Goal: Task Accomplishment & Management: Manage account settings

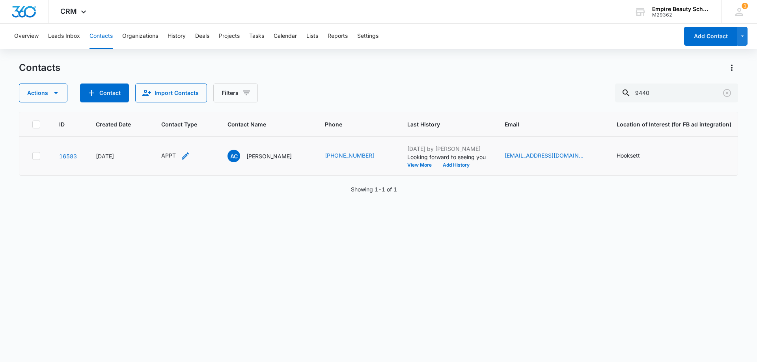
click at [185, 159] on icon "Contact Type - APPT - Select to Edit Field" at bounding box center [184, 155] width 9 height 9
click at [170, 102] on icon "Remove APPT" at bounding box center [171, 105] width 6 height 6
click at [171, 102] on div at bounding box center [170, 106] width 35 height 10
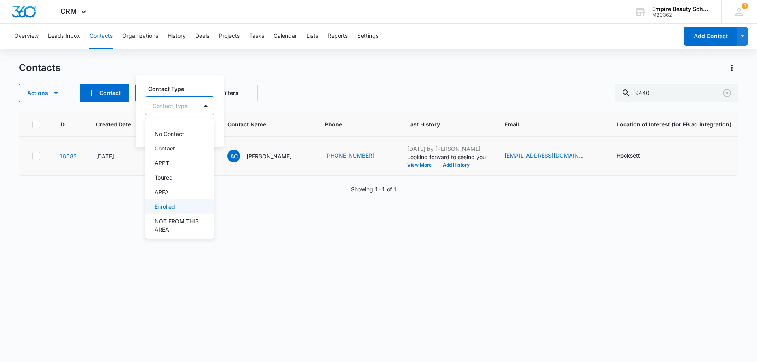
scroll to position [39, 0]
click at [186, 166] on div "Toured" at bounding box center [178, 167] width 48 height 8
click at [193, 74] on div "Contact Type Toured Cancel Save" at bounding box center [179, 110] width 86 height 73
click at [201, 135] on button "Save" at bounding box center [200, 130] width 23 height 15
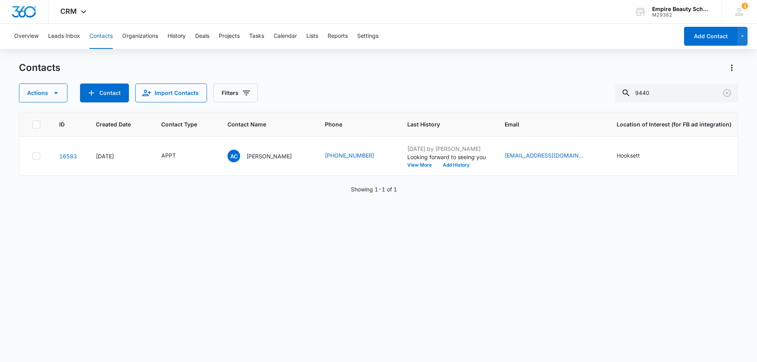
drag, startPoint x: 228, startPoint y: 175, endPoint x: 294, endPoint y: 184, distance: 66.9
click at [294, 184] on div "ID Created Date Contact Type Contact Name Phone Last History Email Location of …" at bounding box center [378, 232] width 719 height 240
click at [273, 205] on div "ID Created Date Contact Type Contact Name Phone Last History Email Location of …" at bounding box center [378, 232] width 719 height 240
click at [723, 92] on icon "Clear" at bounding box center [726, 92] width 9 height 9
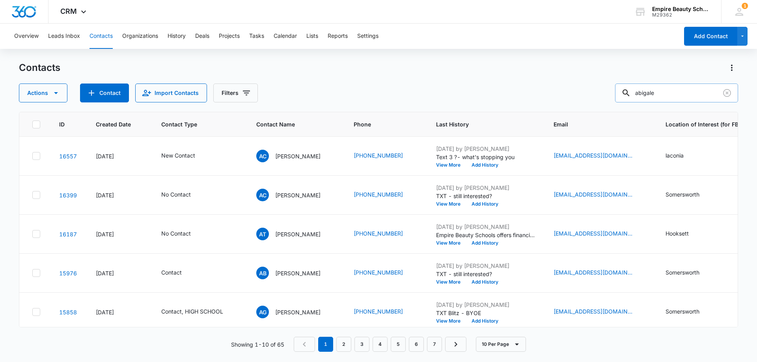
type input "abigale"
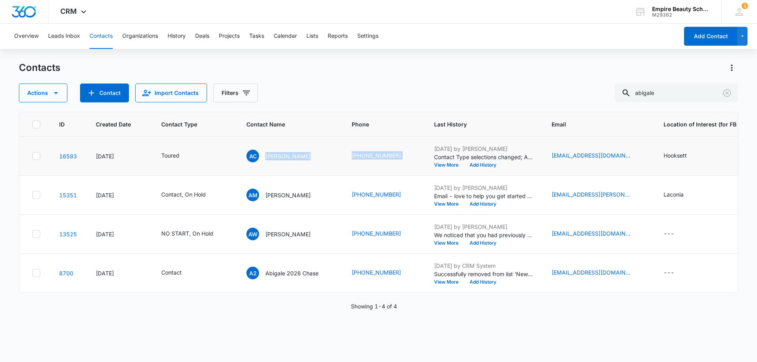
drag, startPoint x: 263, startPoint y: 159, endPoint x: 384, endPoint y: 151, distance: 121.3
click at [410, 154] on tr "16583 [DATE] Toured AC [PERSON_NAME] (857) 302-9440 [DATE] by [PERSON_NAME] Con…" at bounding box center [530, 156] width 1023 height 39
copy tr "[PERSON_NAME] [PHONE_NUMBER]"
click at [380, 78] on div "Contacts Actions Contact Import Contacts Filters abigale" at bounding box center [378, 81] width 719 height 41
click at [724, 91] on icon "Clear" at bounding box center [727, 93] width 8 height 8
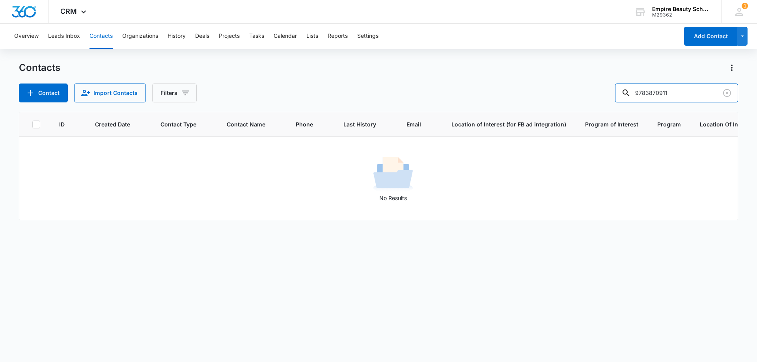
drag, startPoint x: 662, startPoint y: 93, endPoint x: 587, endPoint y: 93, distance: 75.7
click at [586, 93] on div "Contact Import Contacts Filters 9783870911" at bounding box center [378, 93] width 719 height 19
type input "0911"
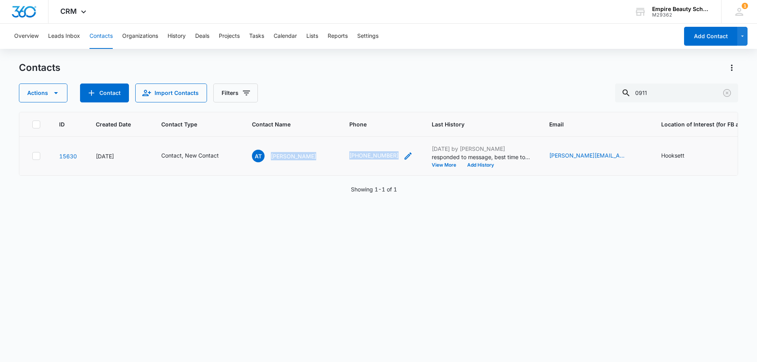
drag, startPoint x: 272, startPoint y: 159, endPoint x: 370, endPoint y: 159, distance: 98.5
click at [380, 166] on tr "15630 [DATE] Contact, New Contact AT [PERSON_NAME] (978) 387-0911 [DATE] by [PE…" at bounding box center [517, 156] width 996 height 39
copy tr "[PERSON_NAME] [PHONE_NUMBER]"
click at [306, 253] on div "ID Created Date Contact Type Contact Name Phone Last History Email Location of …" at bounding box center [378, 232] width 719 height 240
click at [476, 166] on button "Add History" at bounding box center [480, 165] width 38 height 5
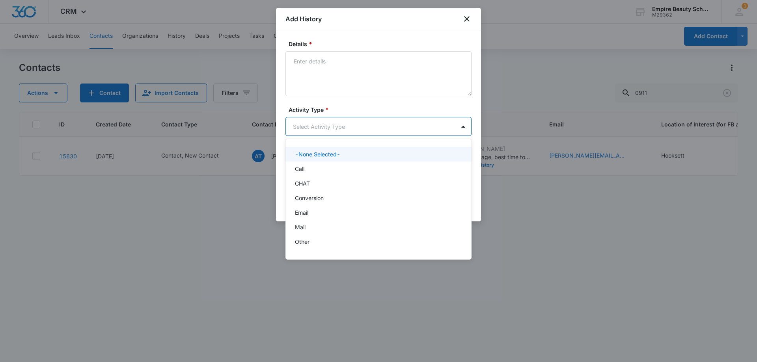
click at [308, 132] on body "CRM Apps Forms CRM Email Shop Payments POS Files Brand Settings Empire Beauty S…" at bounding box center [378, 181] width 757 height 362
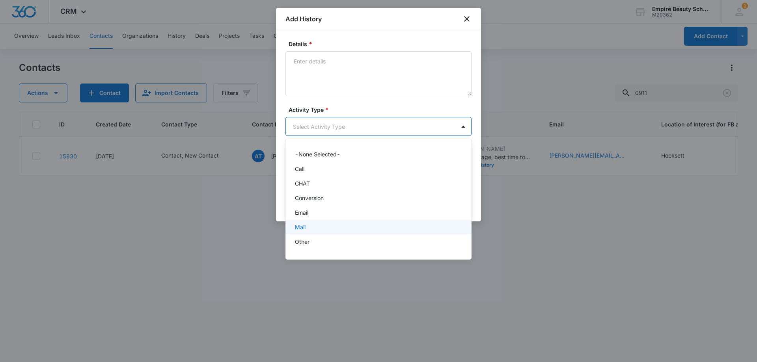
scroll to position [41, 0]
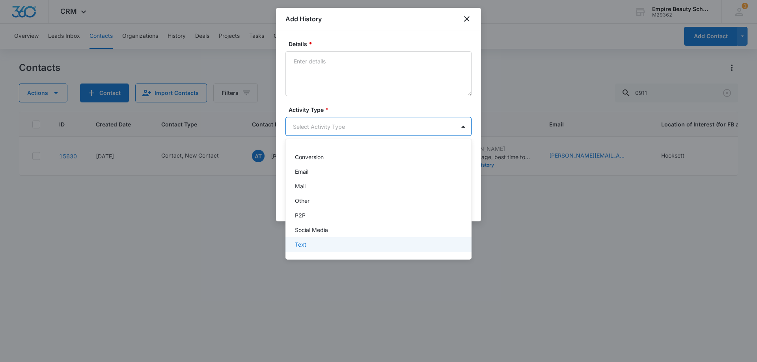
click at [305, 244] on p "Text" at bounding box center [300, 244] width 11 height 8
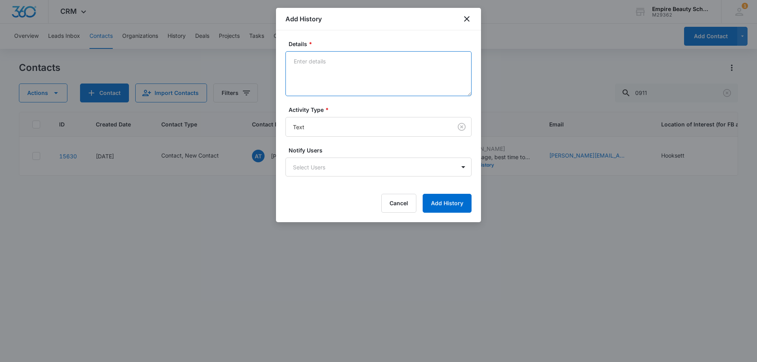
click at [341, 65] on textarea "Details *" at bounding box center [378, 73] width 186 height 45
type textarea "Scheduled time to chat [DATE] at 11"
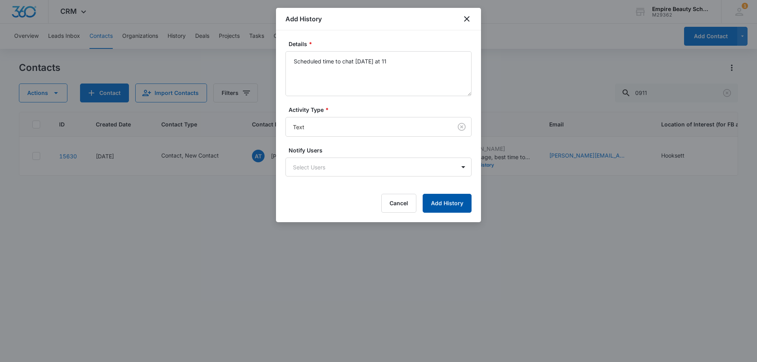
click at [430, 205] on button "Add History" at bounding box center [446, 203] width 49 height 19
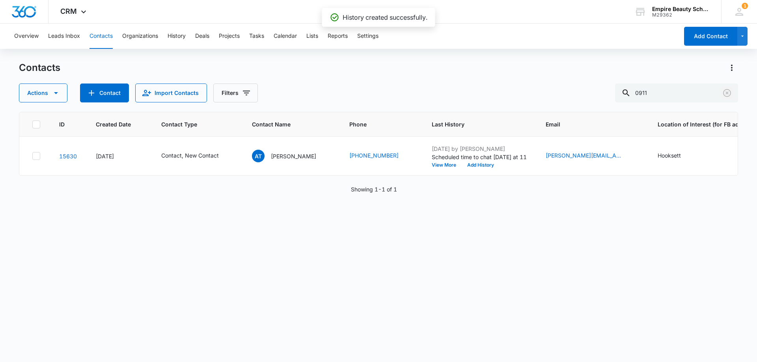
click at [727, 93] on icon "Clear" at bounding box center [727, 93] width 8 height 8
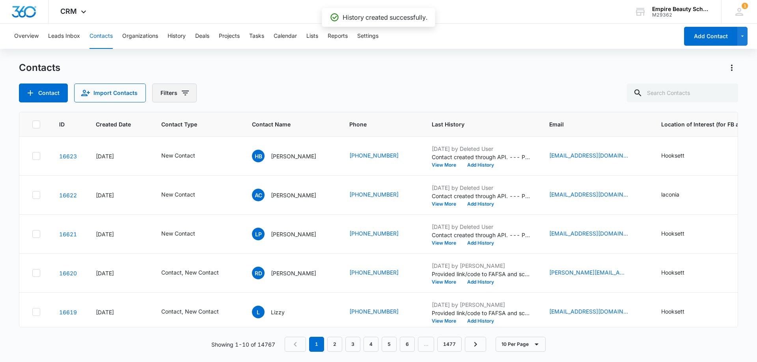
click at [172, 88] on button "Filters" at bounding box center [174, 93] width 45 height 19
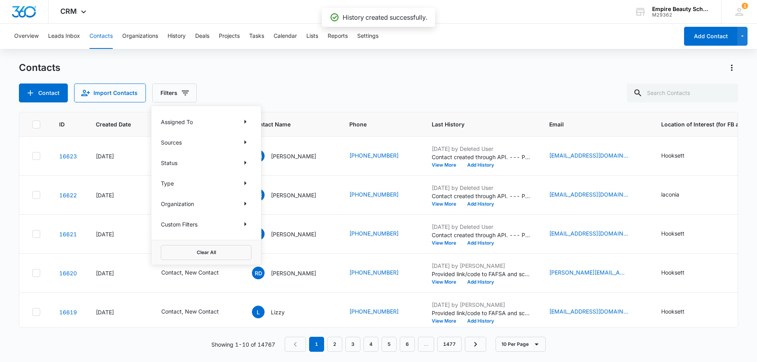
click at [238, 223] on div "Custom Filters" at bounding box center [206, 224] width 91 height 13
click at [244, 222] on icon "Show Custom Filters filters" at bounding box center [245, 224] width 2 height 4
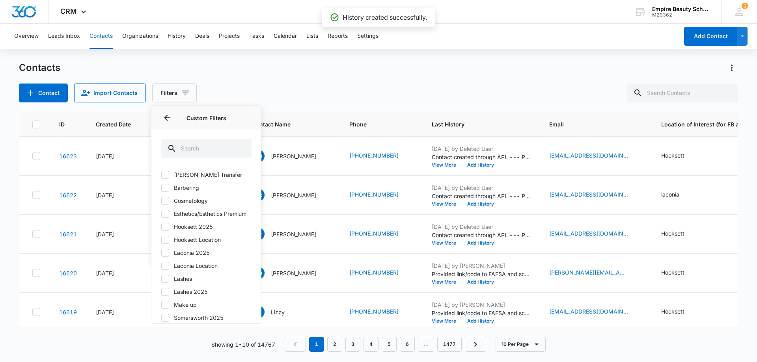
click at [166, 231] on icon at bounding box center [165, 226] width 7 height 7
click at [161, 227] on input "Hooksett 2025" at bounding box center [161, 227] width 0 height 0
checkbox input "true"
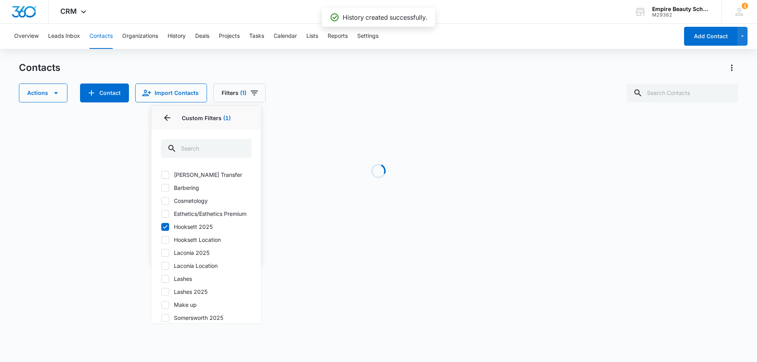
click at [354, 75] on div "Contacts Actions Contact Import Contacts Filters (1) Assigned To Sources Status…" at bounding box center [378, 81] width 719 height 41
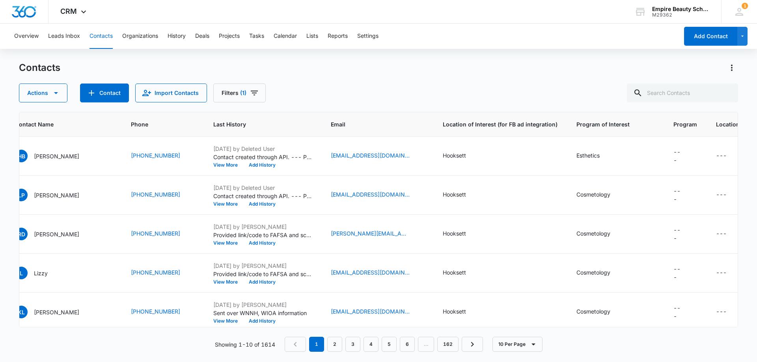
scroll to position [0, 0]
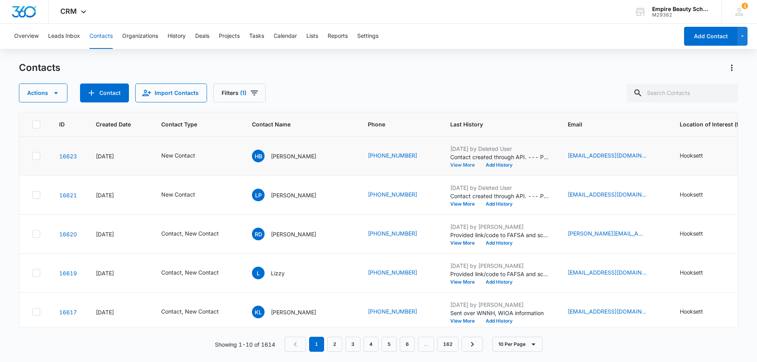
click at [450, 166] on button "View More" at bounding box center [465, 165] width 30 height 5
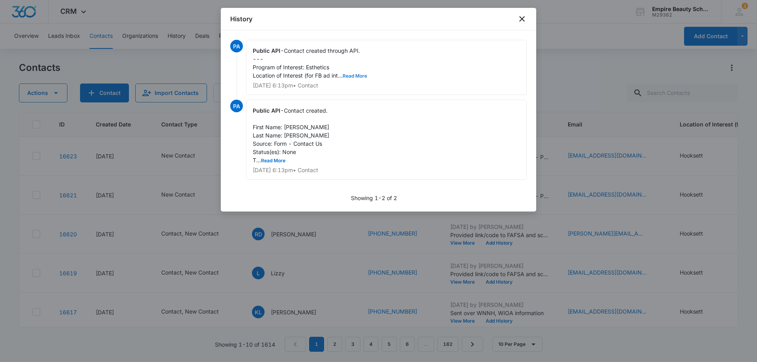
click at [352, 74] on button "Read More" at bounding box center [354, 76] width 24 height 5
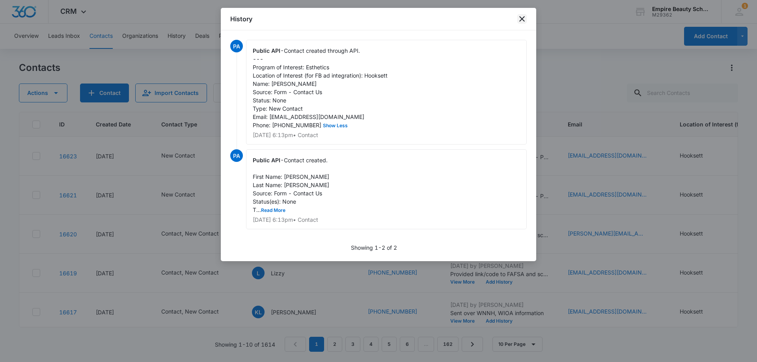
drag, startPoint x: 521, startPoint y: 20, endPoint x: 470, endPoint y: 46, distance: 56.8
click at [520, 20] on icon "close" at bounding box center [521, 18] width 9 height 9
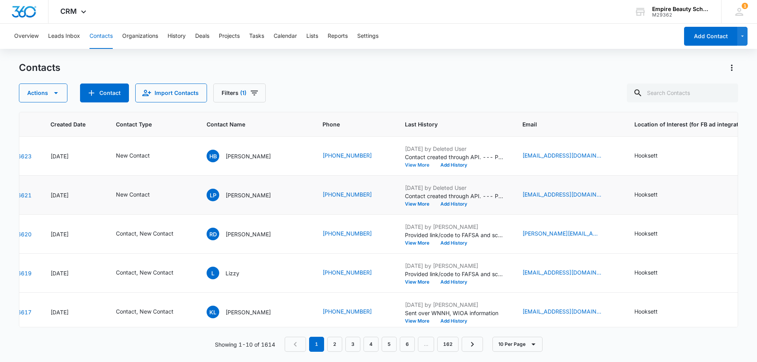
scroll to position [0, 36]
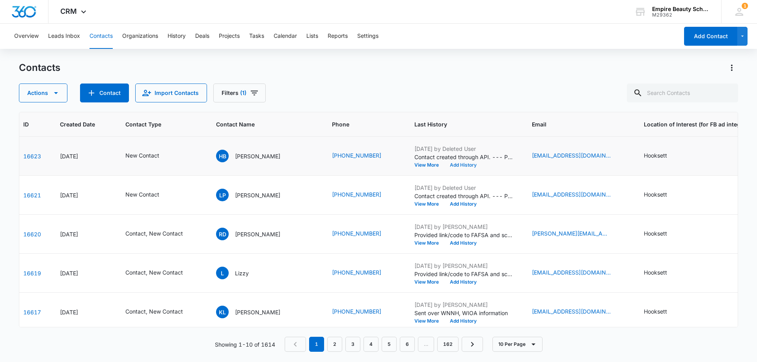
click at [444, 167] on button "Add History" at bounding box center [463, 165] width 38 height 5
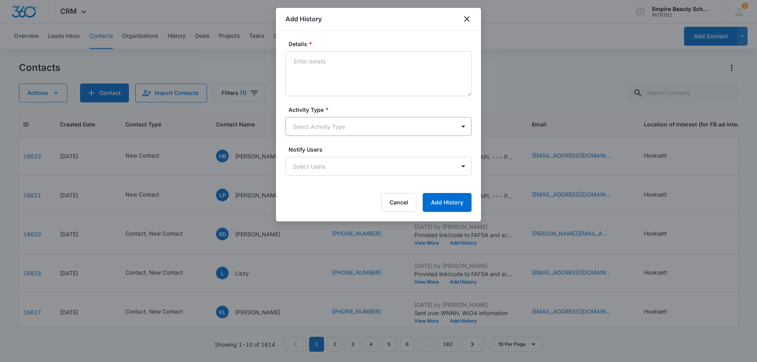
click at [298, 122] on body "CRM Apps Forms CRM Email Shop Payments POS Files Brand Settings Empire Beauty S…" at bounding box center [378, 181] width 757 height 362
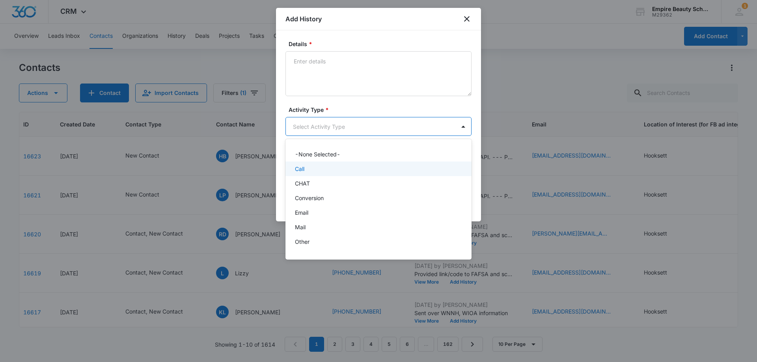
click at [311, 175] on div "Call" at bounding box center [378, 169] width 186 height 15
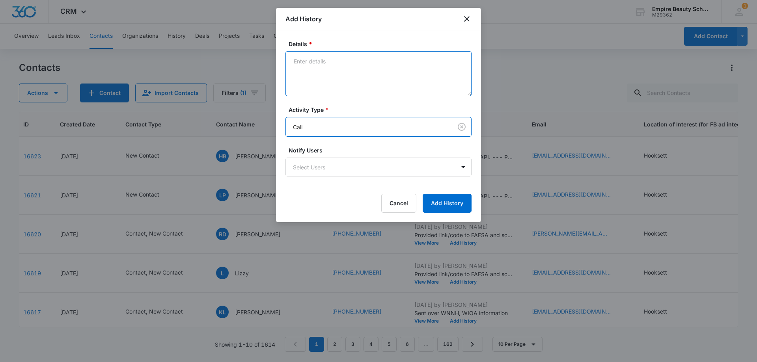
click at [320, 87] on textarea "Details *" at bounding box center [378, 73] width 186 height 45
click at [329, 62] on textarea "Just starting, gather info," at bounding box center [378, 73] width 186 height 45
click at [367, 64] on textarea "Just starting gather info," at bounding box center [378, 73] width 186 height 45
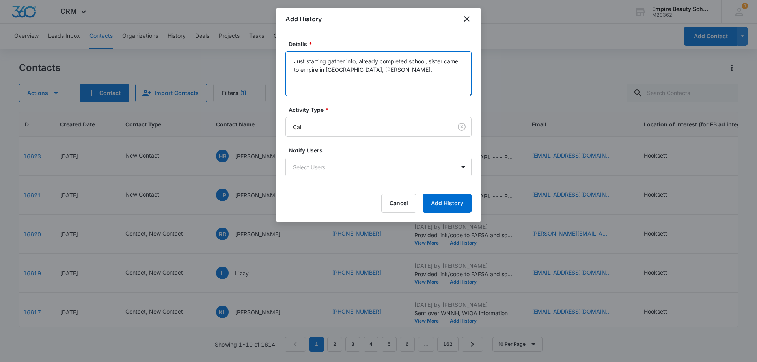
click at [359, 61] on textarea "Just starting gather info, already completed school, sister came to empire in […" at bounding box center [378, 73] width 186 height 45
click at [398, 69] on textarea "Just starting gather info, already completed school, sister came to empire in […" at bounding box center [378, 73] width 186 height 45
click at [429, 70] on textarea "Just starting gather info, already completed school, sister came to empire in […" at bounding box center [378, 73] width 186 height 45
click at [375, 82] on textarea "Just starting gather info, already completed school, sister came to empire in […" at bounding box center [378, 73] width 186 height 45
click at [305, 79] on textarea "Just starting gather info, already completed school, sister came to empire in […" at bounding box center [378, 73] width 186 height 45
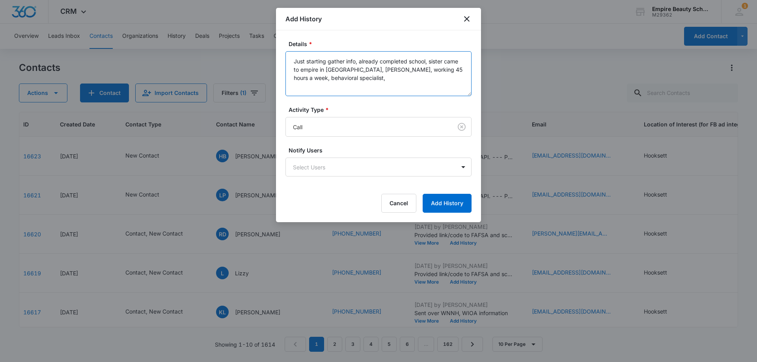
click at [361, 76] on textarea "Just starting gather info, already completed school, sister came to empire in […" at bounding box center [378, 73] width 186 height 45
click at [356, 61] on textarea "Just starting gather info, already completed school, sister came to empire in […" at bounding box center [378, 73] width 186 height 45
click at [358, 60] on textarea "Just starting gather info, already completed school, sister came to empire in […" at bounding box center [378, 73] width 186 height 45
click at [330, 70] on textarea "Just starting gather info, not quite solid on starting school please dont conta…" at bounding box center [378, 73] width 186 height 45
click at [303, 69] on textarea "Just starting gather info, not quite solid on starting school please dont conta…" at bounding box center [378, 73] width 186 height 45
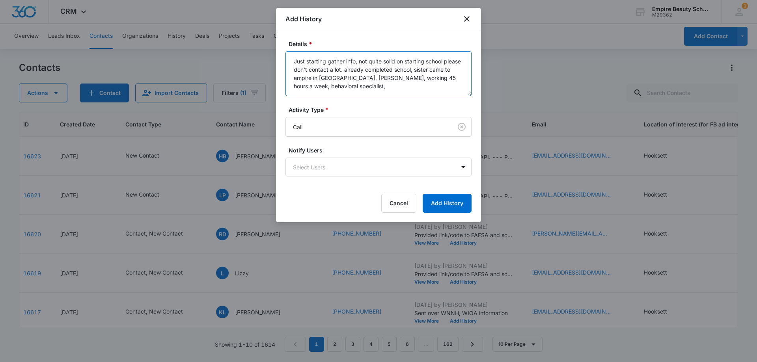
drag, startPoint x: 414, startPoint y: 69, endPoint x: 353, endPoint y: 67, distance: 61.1
click at [353, 67] on textarea "Just starting gather info, not quite solid on starting school please don't cont…" at bounding box center [378, 73] width 186 height 45
drag, startPoint x: 375, startPoint y: 78, endPoint x: 364, endPoint y: 88, distance: 15.6
click at [375, 79] on textarea "Just starting gather info, not quite solid on starting school please don't cont…" at bounding box center [378, 73] width 186 height 45
click at [331, 86] on textarea "Just starting gather info, not quite solid on starting school please don't cont…" at bounding box center [378, 73] width 186 height 45
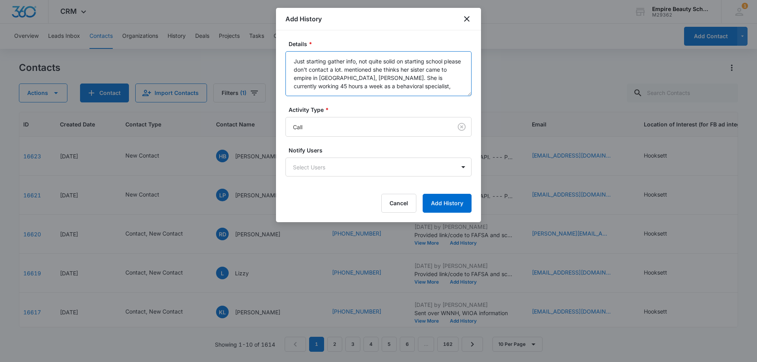
click at [409, 85] on textarea "Just starting gather info, not quite solid on starting school please don't cont…" at bounding box center [378, 73] width 186 height 45
click at [358, 60] on textarea "Just starting gather info, not quite solid on starting school please don't cont…" at bounding box center [378, 73] width 186 height 45
type textarea "Just starting gather info, not quite solid on starting school please don't cont…"
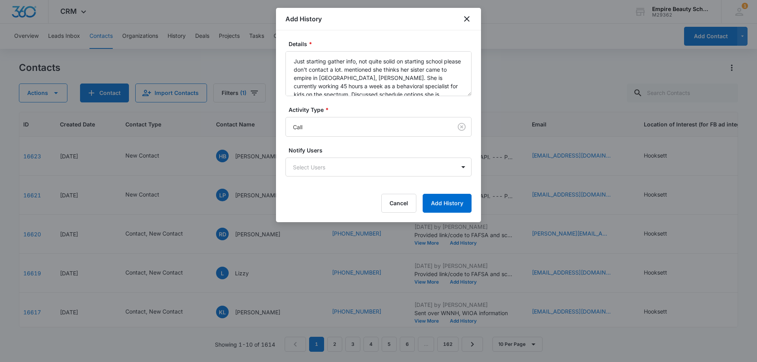
click at [447, 215] on div "Details * Just starting gather info, not quite solid on starting school please …" at bounding box center [378, 126] width 205 height 192
click at [444, 207] on button "Add History" at bounding box center [446, 203] width 49 height 19
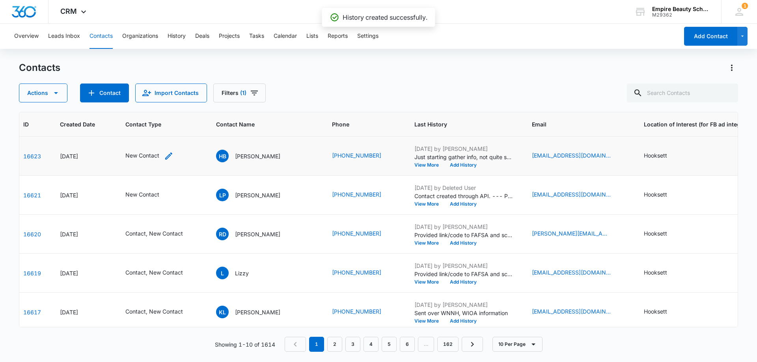
click at [164, 158] on icon "Contact Type - New Contact - Select to Edit Field" at bounding box center [168, 155] width 9 height 9
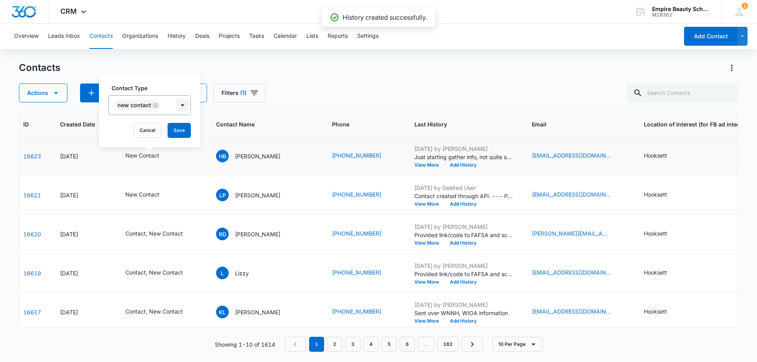
click at [179, 103] on div at bounding box center [182, 105] width 13 height 13
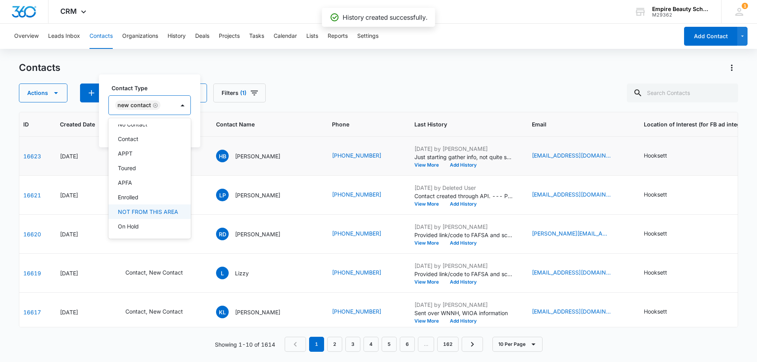
scroll to position [79, 0]
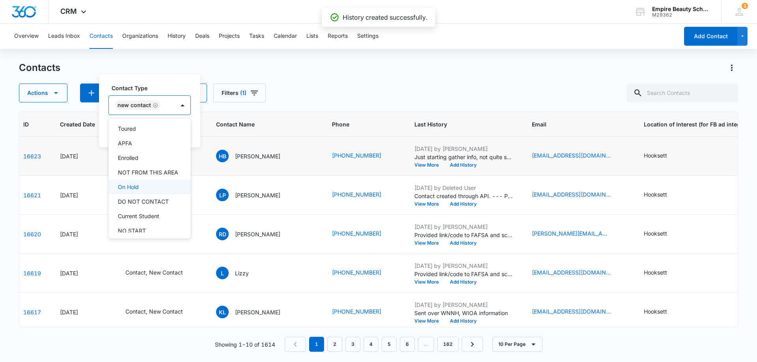
click at [142, 191] on div "On Hold" at bounding box center [149, 187] width 62 height 8
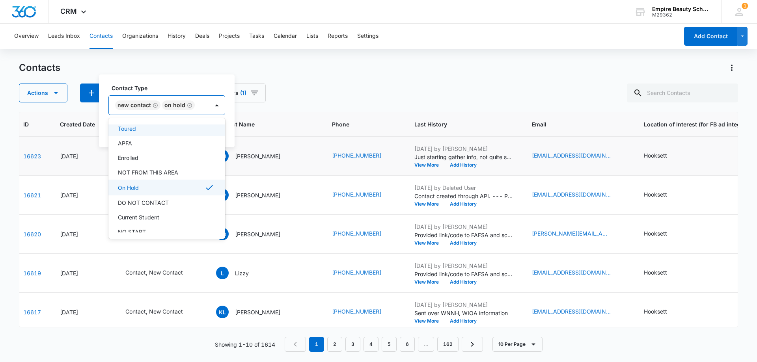
click at [164, 87] on label "Contact Type" at bounding box center [170, 88] width 117 height 8
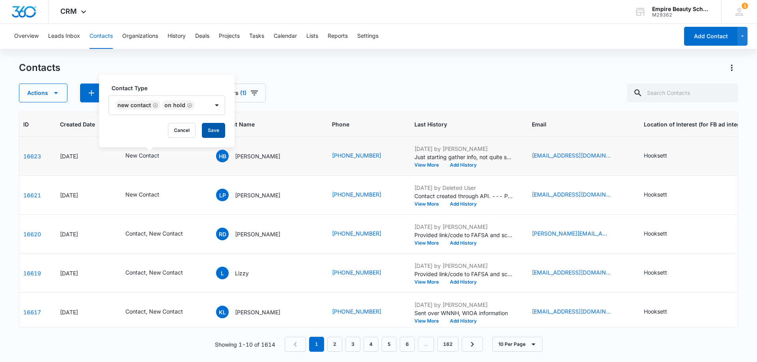
click at [208, 127] on button "Save" at bounding box center [213, 130] width 23 height 15
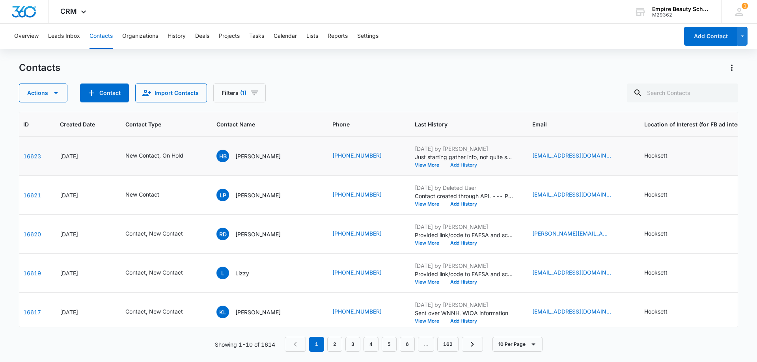
click at [447, 165] on button "Add History" at bounding box center [464, 165] width 38 height 5
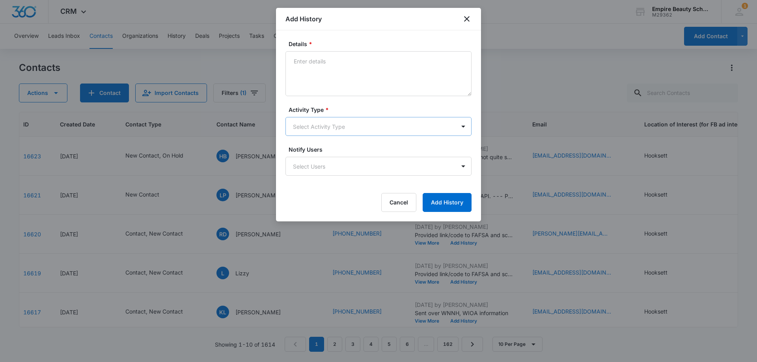
click at [307, 123] on body "CRM Apps Forms CRM Email Shop Payments POS Files Brand Settings Empire Beauty S…" at bounding box center [378, 181] width 757 height 362
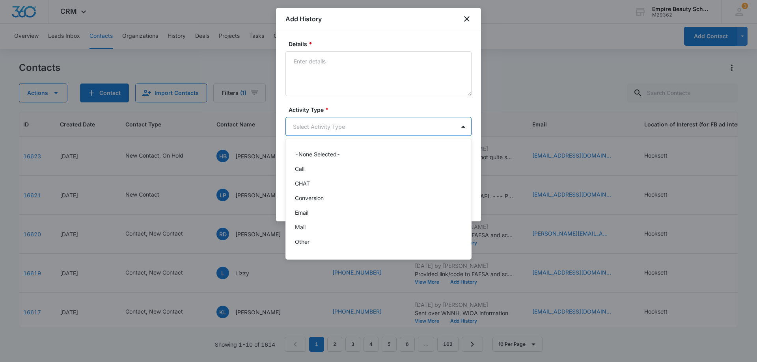
scroll to position [41, 0]
click at [311, 241] on div "Text" at bounding box center [378, 244] width 166 height 8
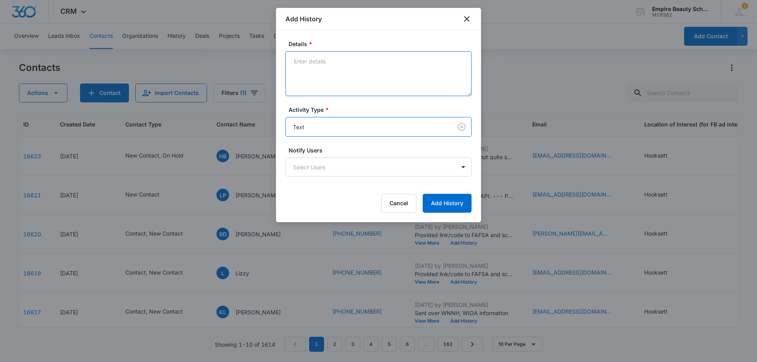
click at [330, 59] on textarea "Details *" at bounding box center [378, 73] width 186 height 45
type textarea "Provided cell info"
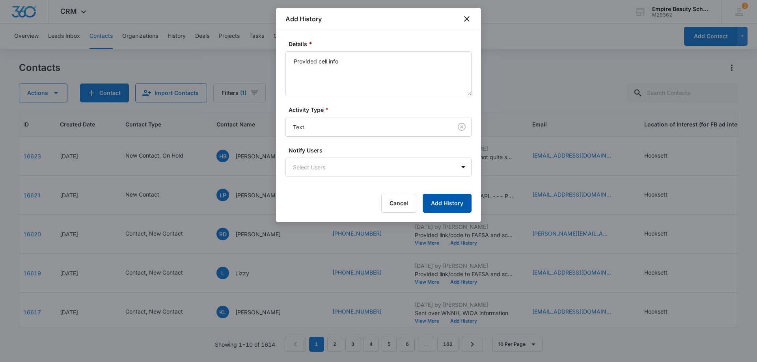
click at [447, 201] on button "Add History" at bounding box center [446, 203] width 49 height 19
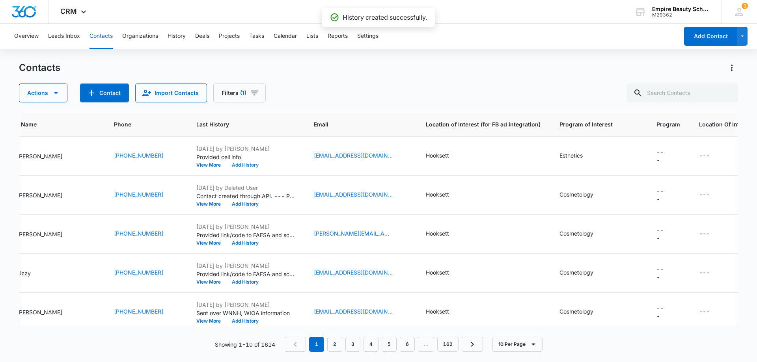
scroll to position [0, 260]
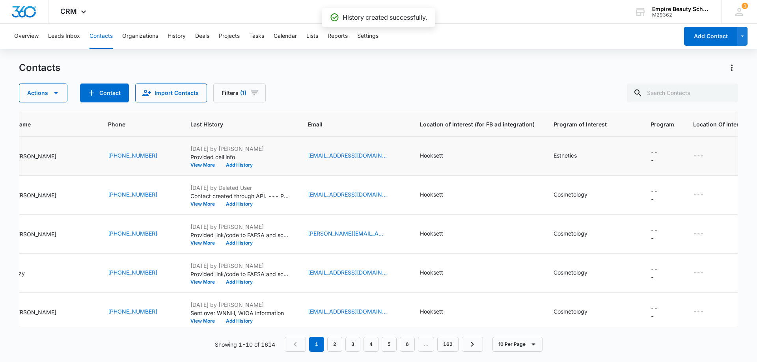
click at [558, 150] on td "Esthetics" at bounding box center [592, 156] width 97 height 39
click at [581, 153] on icon "Program of Interest - Esthetics - Select to Edit Field" at bounding box center [585, 155] width 9 height 9
click at [579, 110] on input "Esthetics" at bounding box center [549, 105] width 99 height 19
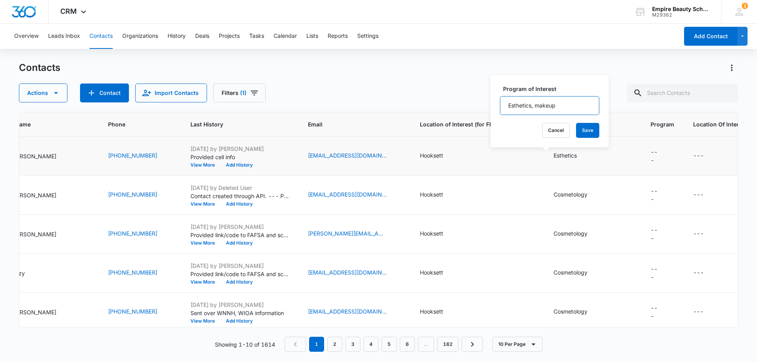
type input "Esthetics, Makeup"
click at [594, 132] on div "Program of Interest Esthetics, Makeup Cancel Save" at bounding box center [549, 111] width 118 height 72
click at [590, 131] on button "Save" at bounding box center [587, 130] width 23 height 15
click at [666, 153] on icon "Program - - Select to Edit Field" at bounding box center [669, 152] width 7 height 7
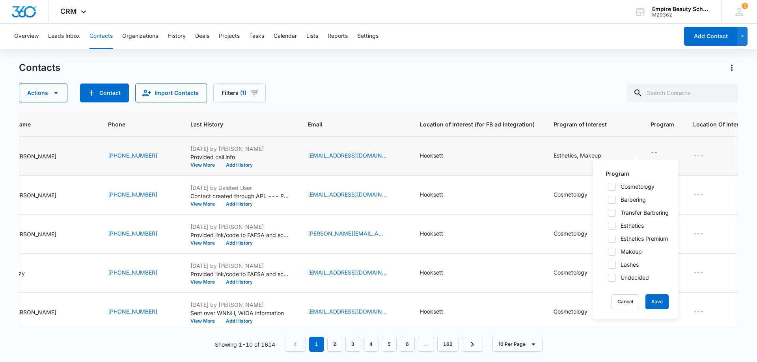
click at [612, 225] on icon at bounding box center [611, 226] width 5 height 4
click at [608, 225] on input "Esthetics" at bounding box center [605, 226] width 6 height 6
checkbox input "true"
click at [611, 236] on icon at bounding box center [611, 238] width 7 height 7
click at [608, 236] on input "Esthetics Premium" at bounding box center [605, 239] width 6 height 6
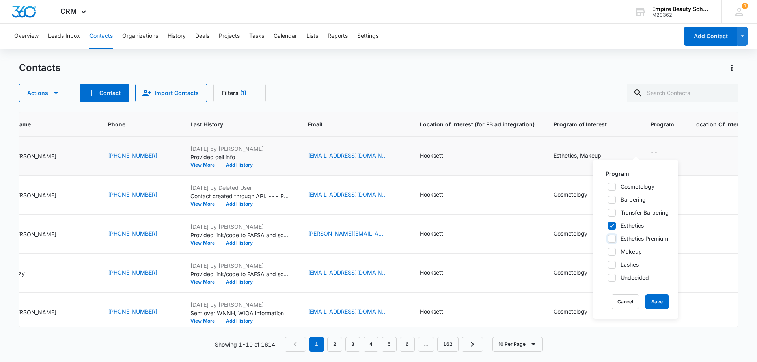
checkbox input "true"
click at [611, 253] on icon at bounding box center [611, 252] width 5 height 4
click at [608, 253] on input "Makeup" at bounding box center [605, 252] width 6 height 6
checkbox input "true"
click at [655, 298] on button "Save" at bounding box center [656, 301] width 23 height 15
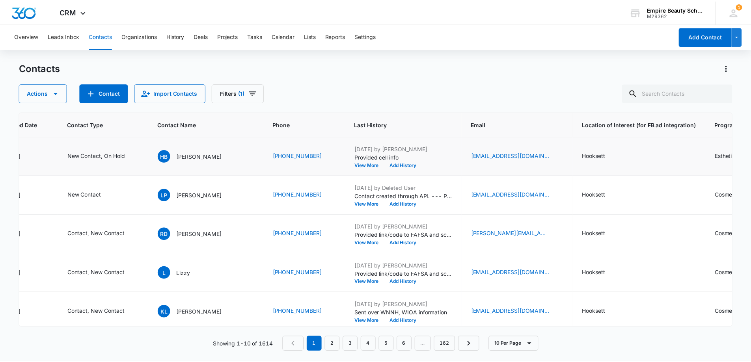
scroll to position [0, 0]
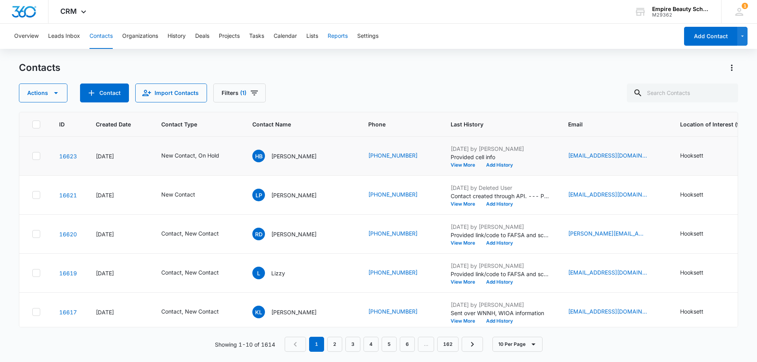
click at [335, 39] on button "Reports" at bounding box center [337, 36] width 20 height 25
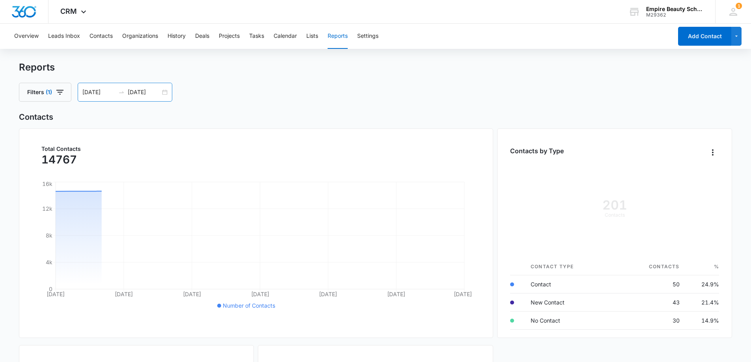
click at [166, 92] on div "[DATE] [DATE]" at bounding box center [125, 92] width 95 height 19
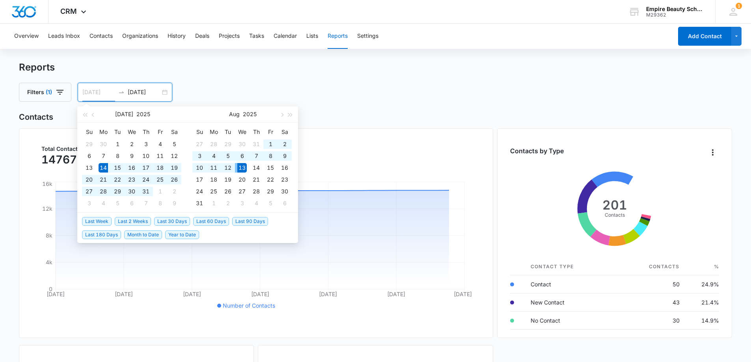
type input "[DATE]"
click at [246, 168] on div "13" at bounding box center [241, 167] width 9 height 9
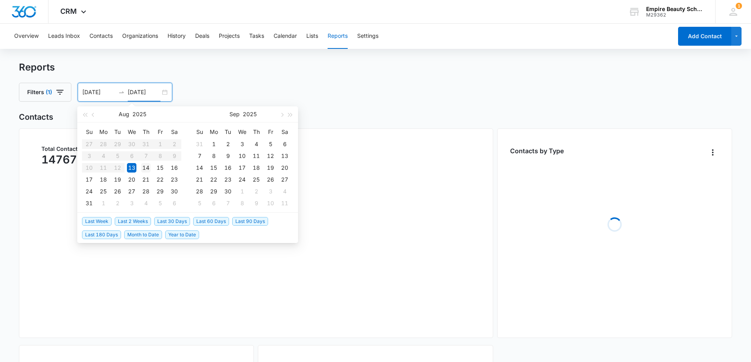
type input "[DATE]"
click at [144, 169] on div "14" at bounding box center [145, 167] width 9 height 9
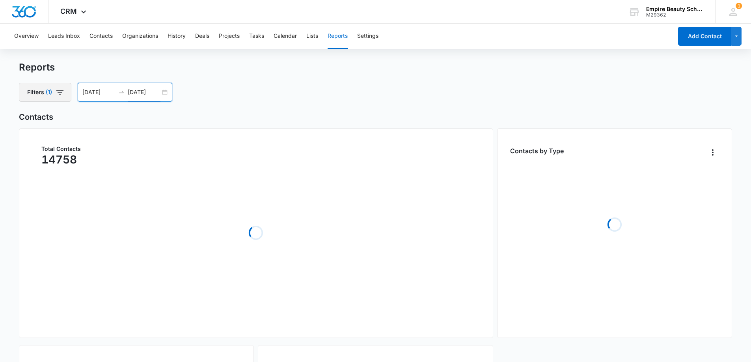
click at [64, 93] on icon "button" at bounding box center [59, 91] width 9 height 9
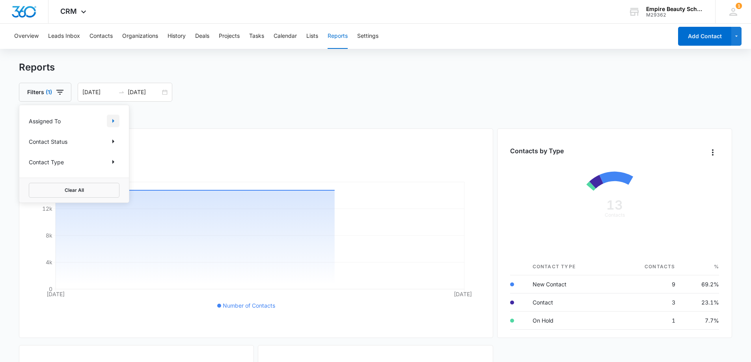
click at [116, 121] on icon "Show Assigned To filters" at bounding box center [112, 120] width 9 height 9
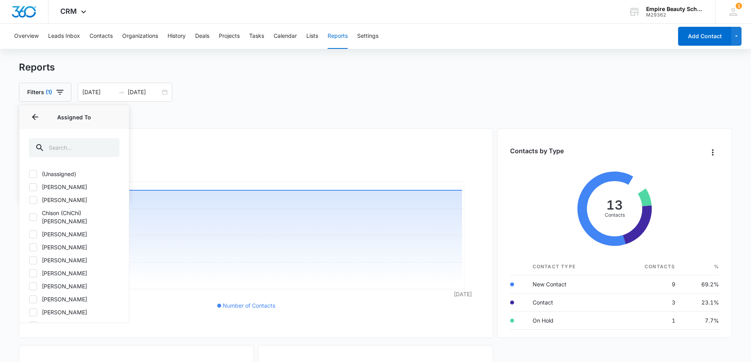
click at [33, 197] on icon at bounding box center [33, 200] width 7 height 7
click at [29, 200] on input "[PERSON_NAME]" at bounding box center [29, 200] width 0 height 0
checkbox input "true"
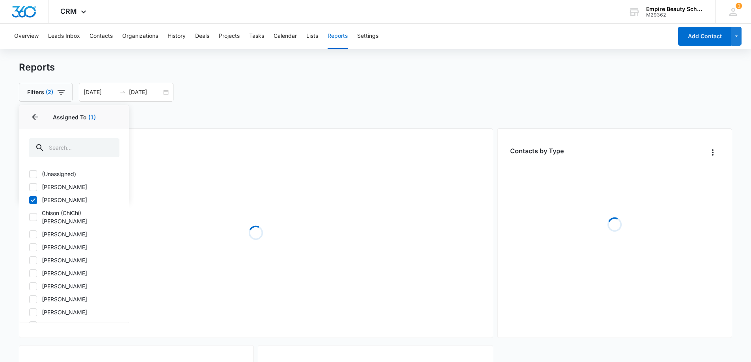
click at [289, 94] on div "Filters (2) Assigned To 1 Assigned To (1) (Unassigned) [PERSON_NAME] [PERSON_NA…" at bounding box center [375, 92] width 713 height 19
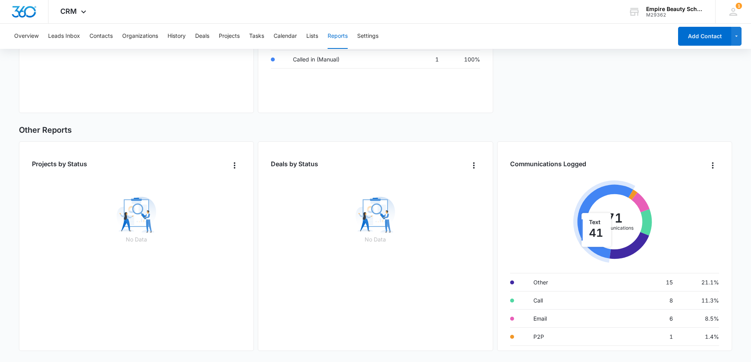
scroll to position [205, 0]
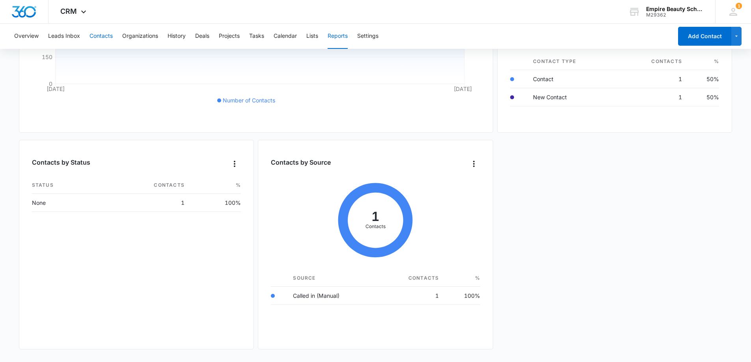
click at [101, 39] on button "Contacts" at bounding box center [100, 36] width 23 height 25
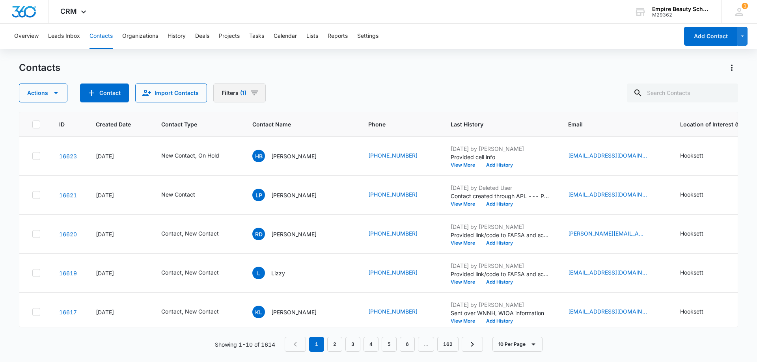
click at [237, 93] on button "Filters (1)" at bounding box center [239, 93] width 52 height 19
click at [353, 84] on div "Actions Contact Import Contacts Filters (1)" at bounding box center [378, 93] width 719 height 19
